Goal: Transaction & Acquisition: Purchase product/service

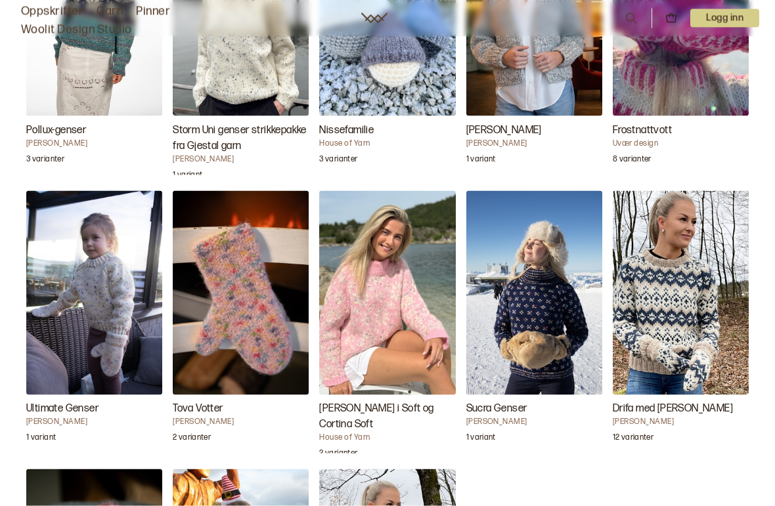
scroll to position [1443, 0]
click at [227, 286] on img "Tova Votter" at bounding box center [241, 292] width 136 height 204
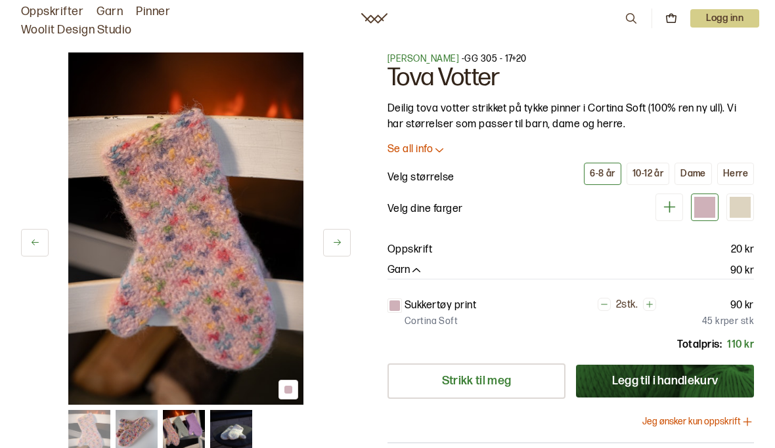
click at [695, 176] on div "Dame" at bounding box center [693, 174] width 26 height 12
click at [41, 243] on button at bounding box center [35, 243] width 28 height 28
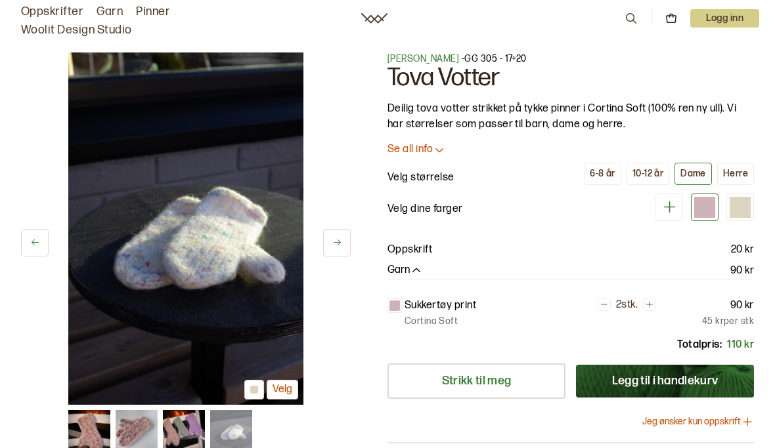
click at [34, 234] on button at bounding box center [35, 243] width 28 height 28
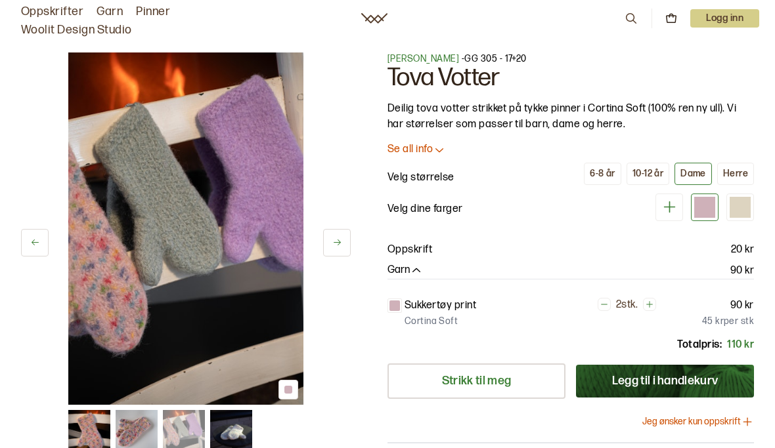
click at [30, 230] on button at bounding box center [35, 243] width 28 height 28
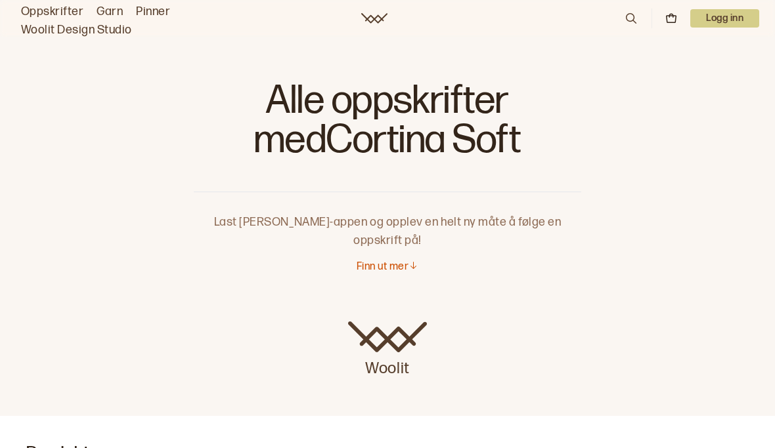
scroll to position [1683, 0]
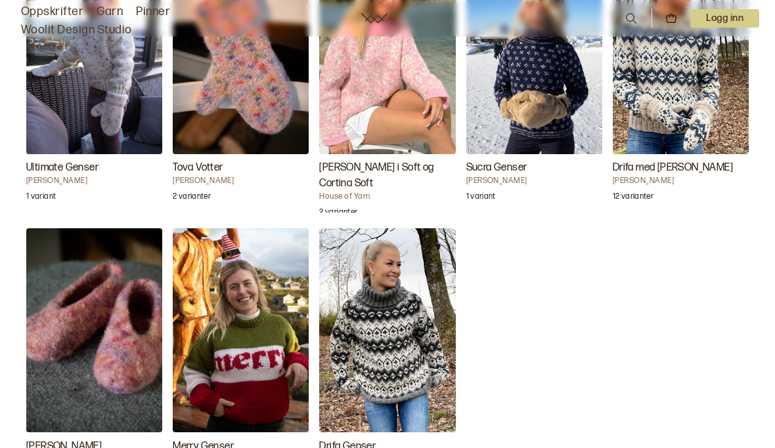
click at [58, 310] on img "Mariellas Tøfler" at bounding box center [94, 330] width 136 height 204
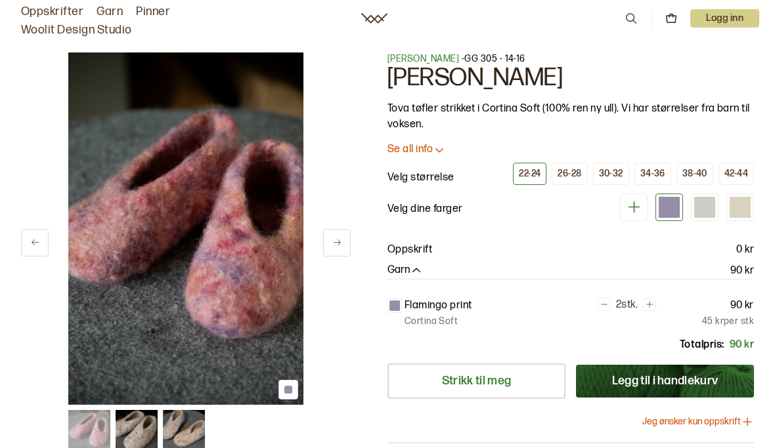
click at [699, 168] on div "38-40" at bounding box center [694, 174] width 25 height 12
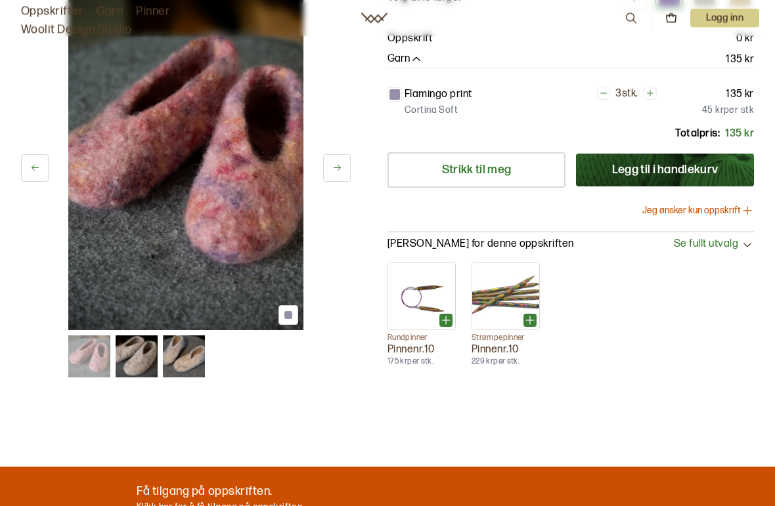
scroll to position [212, 0]
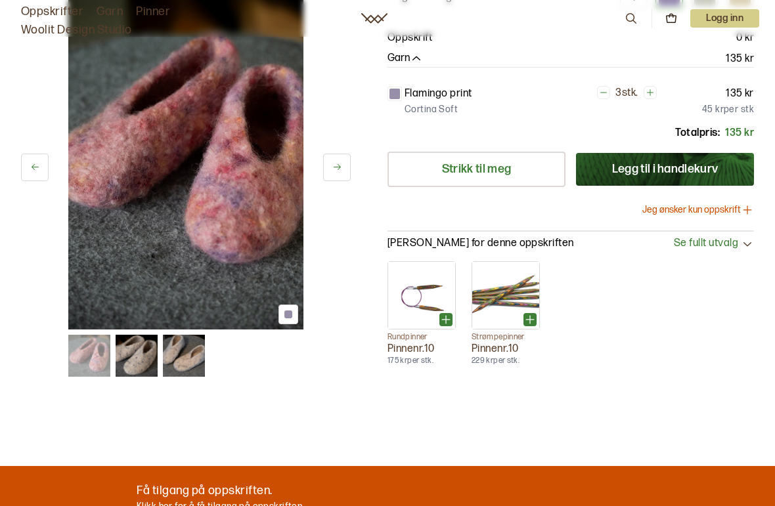
click at [710, 212] on button "Jeg ønsker kun oppskrift" at bounding box center [698, 210] width 112 height 13
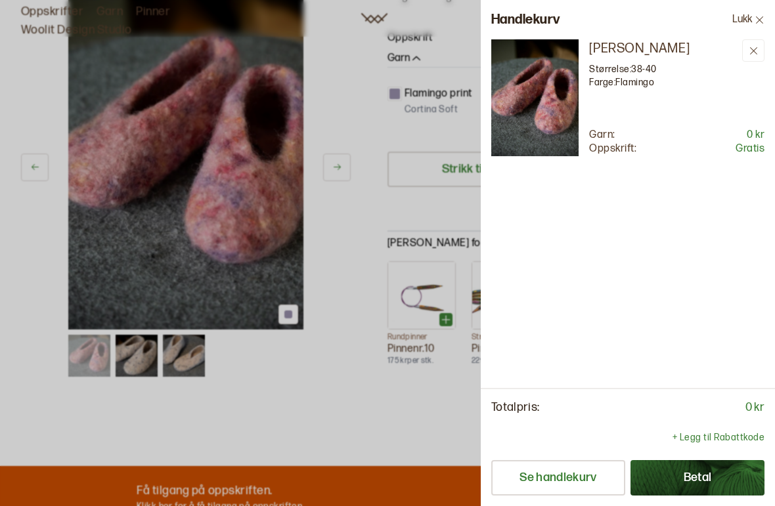
click at [580, 448] on button "Se handlekurv" at bounding box center [558, 477] width 134 height 35
